Goal: Task Accomplishment & Management: Manage account settings

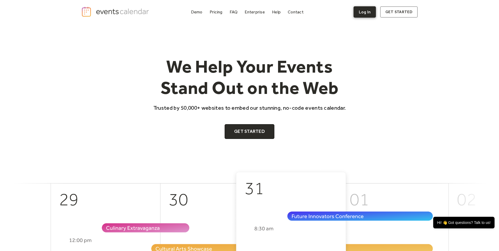
click at [371, 10] on link "Log In" at bounding box center [364, 11] width 22 height 11
click at [368, 10] on link "Log In" at bounding box center [364, 11] width 22 height 11
